Goal: Navigation & Orientation: Find specific page/section

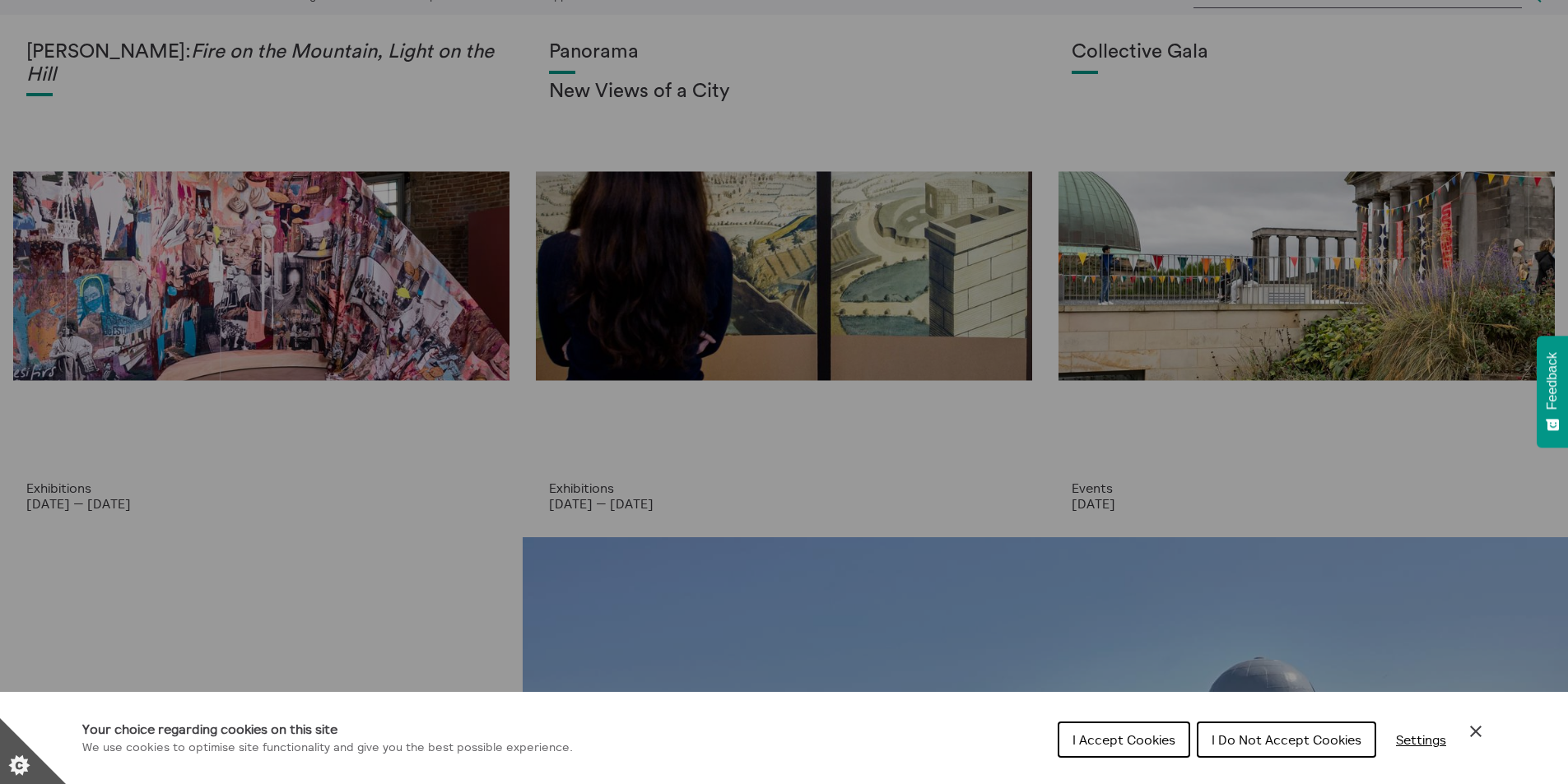
scroll to position [73, 0]
click at [1325, 736] on span "I Do Not Accept Cookies" at bounding box center [1285, 740] width 150 height 16
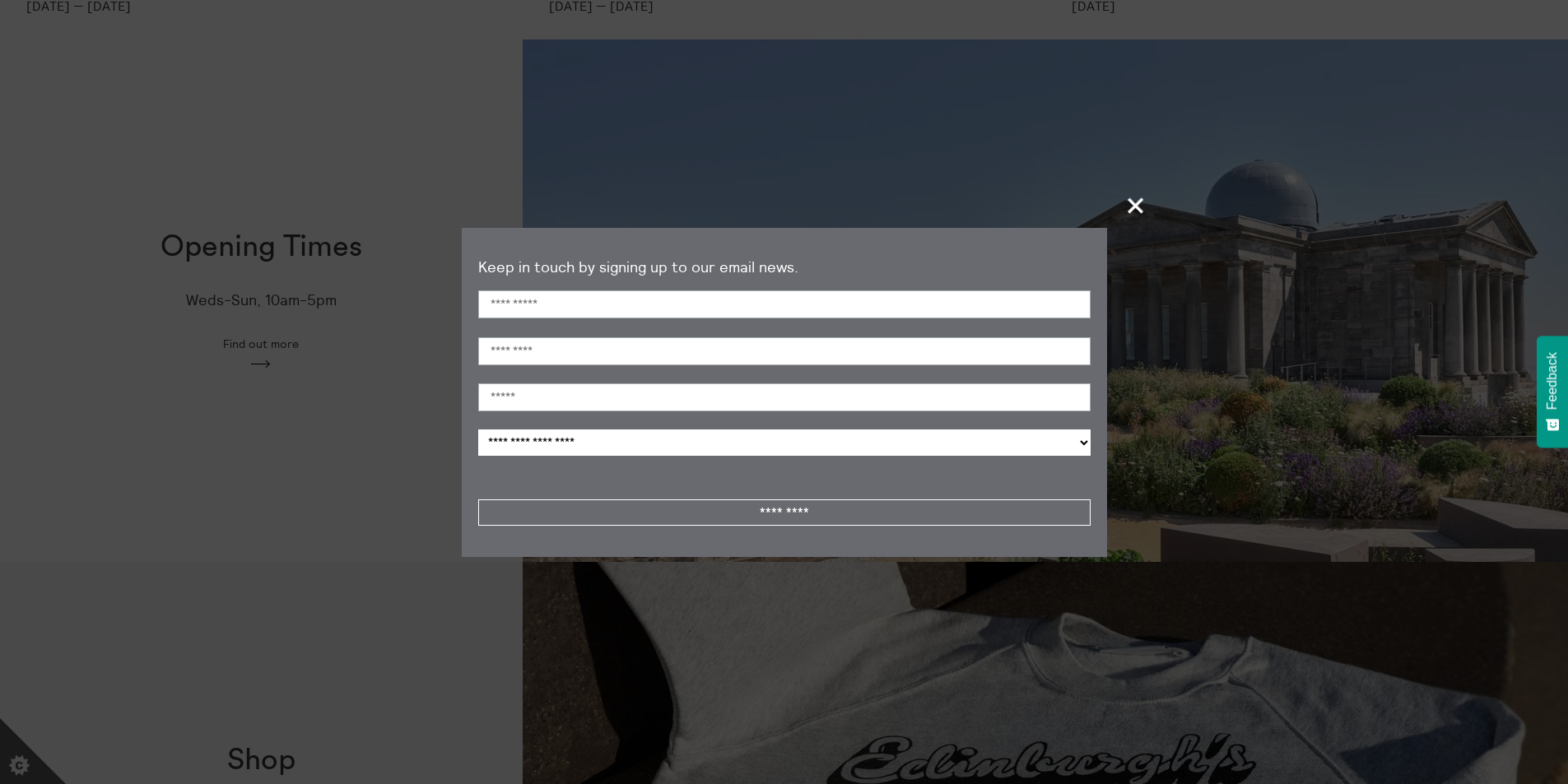
scroll to position [585, 0]
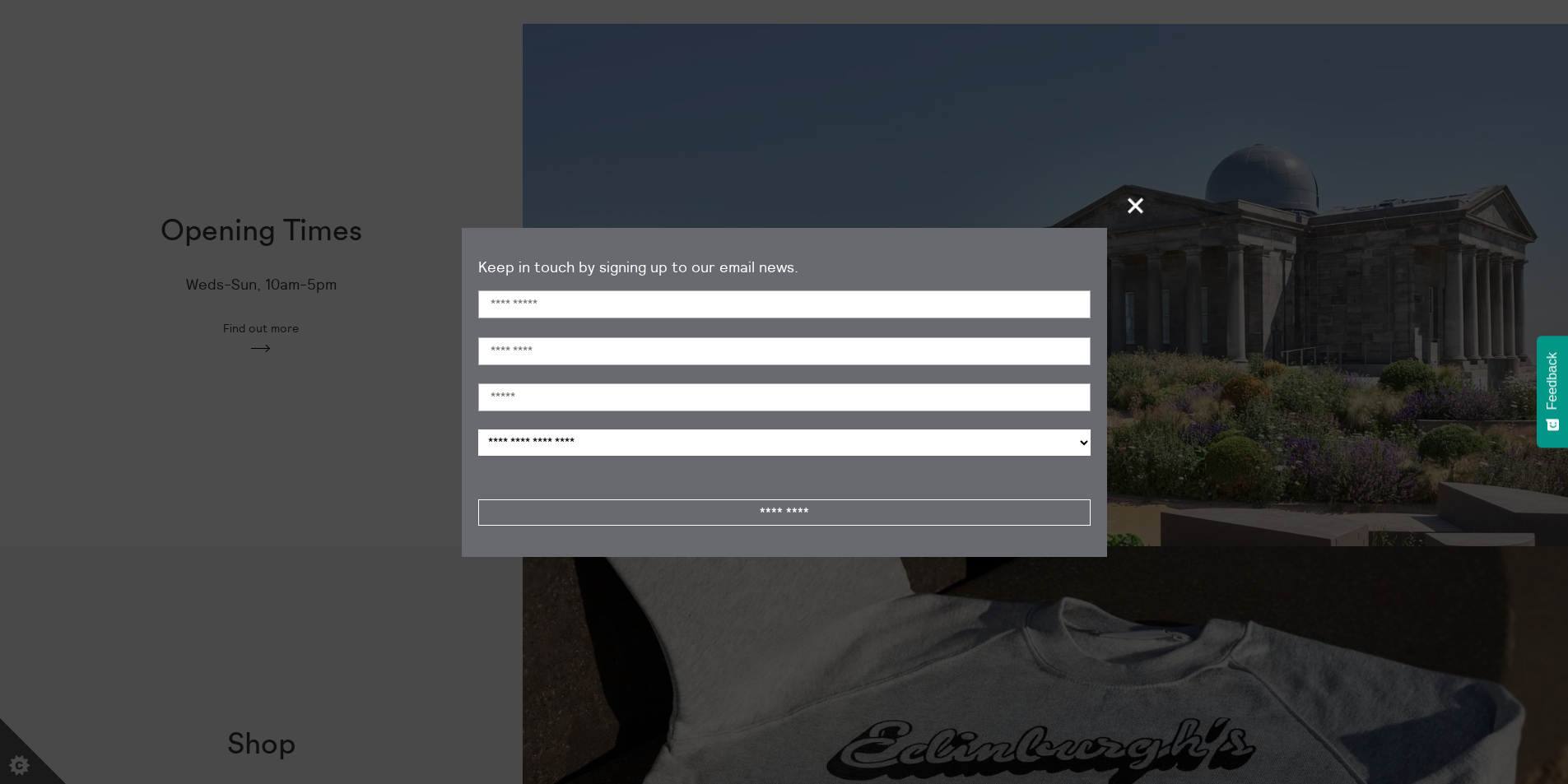
click at [1136, 201] on span "+" at bounding box center [1136, 205] width 48 height 48
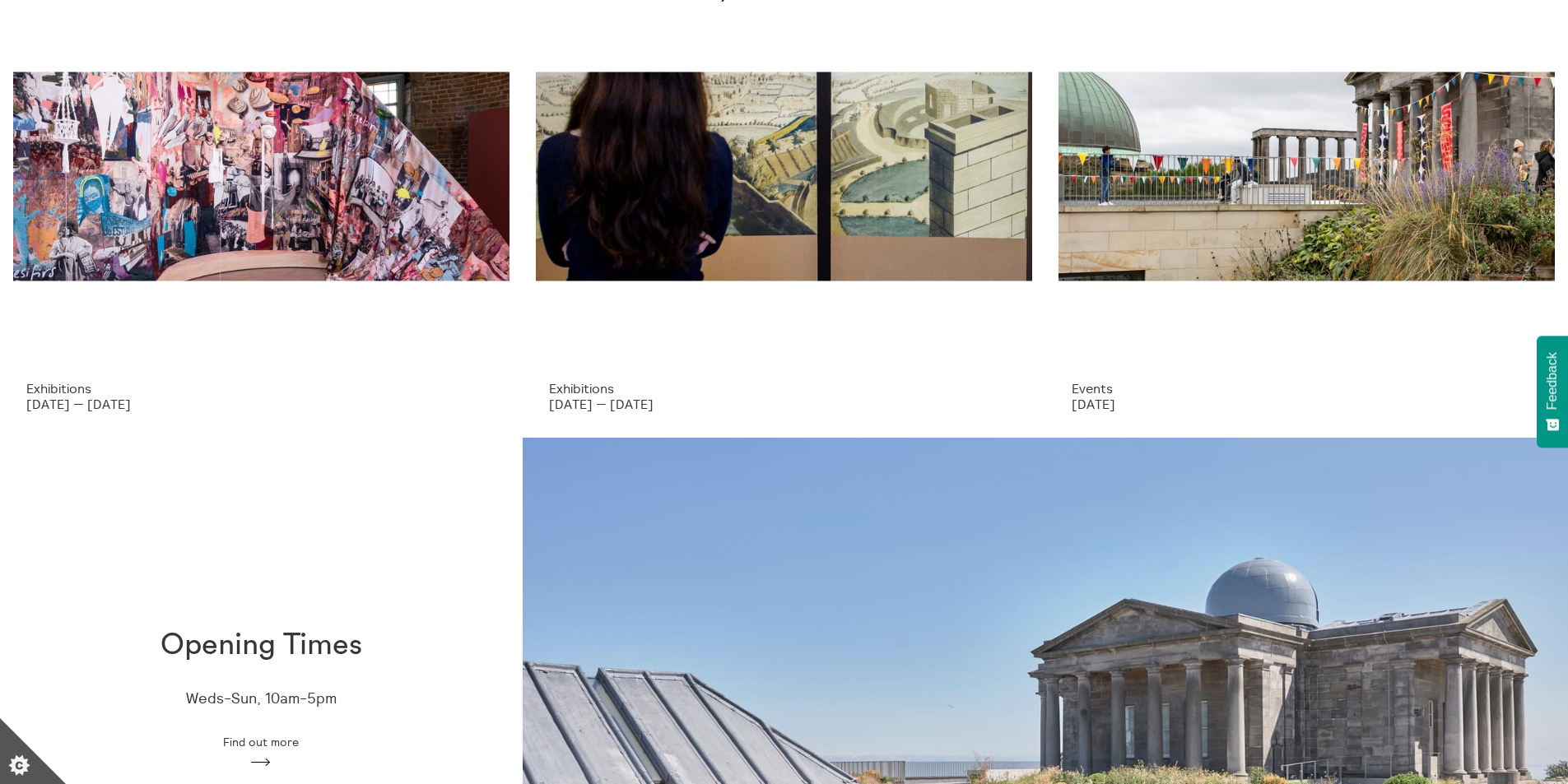
scroll to position [0, 0]
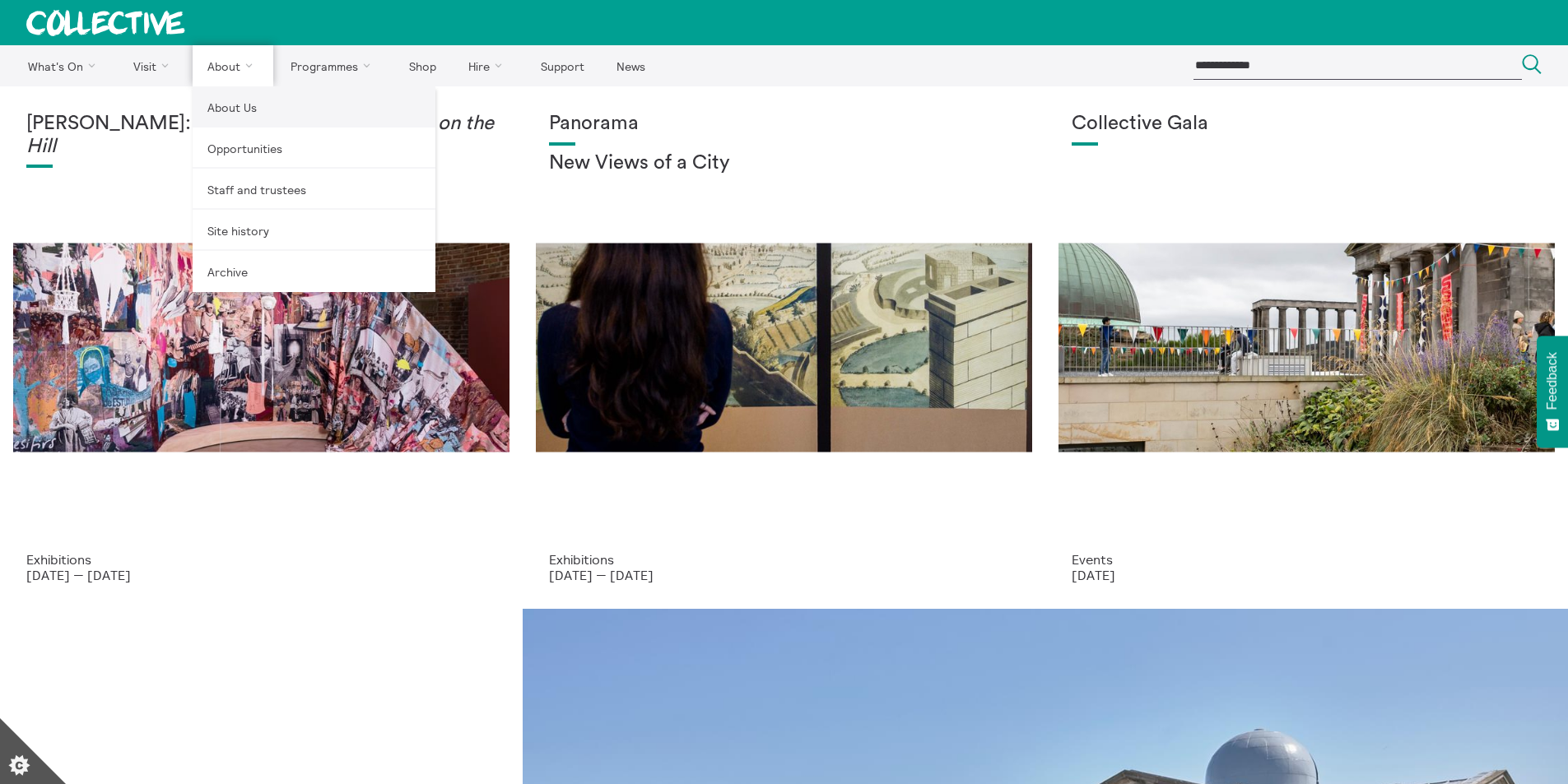
click at [240, 105] on link "About Us" at bounding box center [314, 107] width 243 height 41
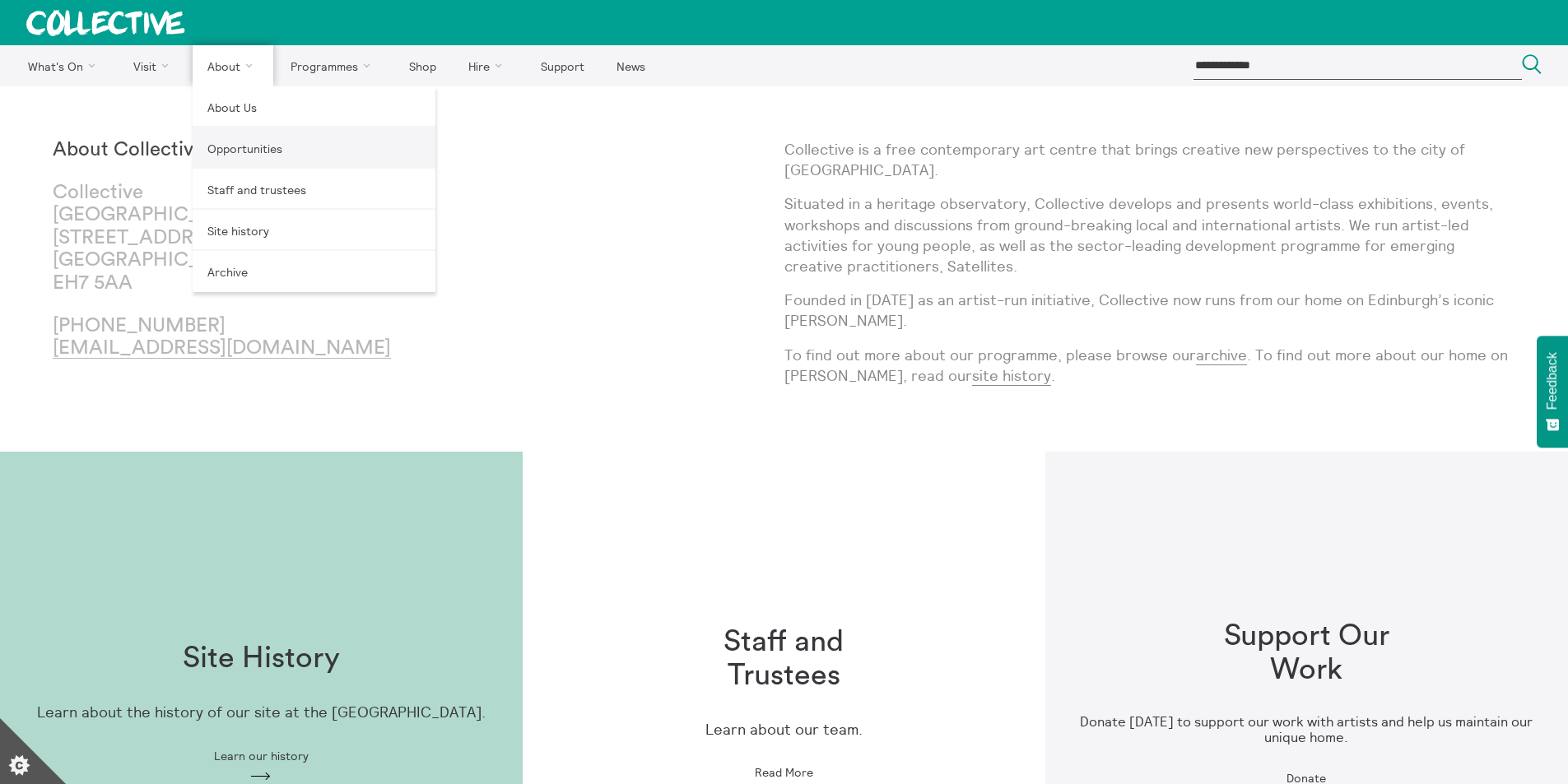
click at [239, 148] on link "Opportunities" at bounding box center [314, 148] width 243 height 41
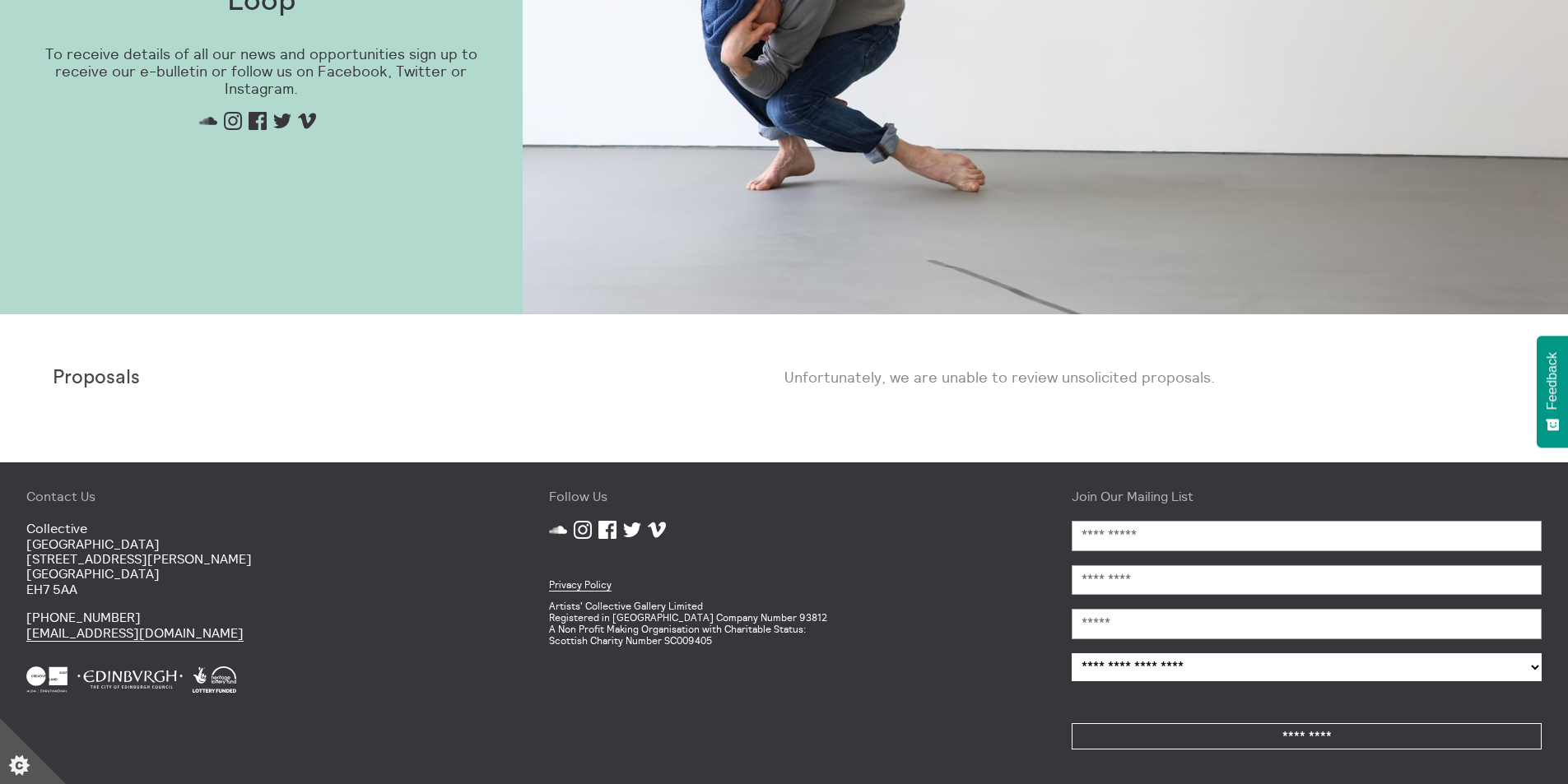
scroll to position [1113, 0]
